Goal: Find specific page/section: Find specific page/section

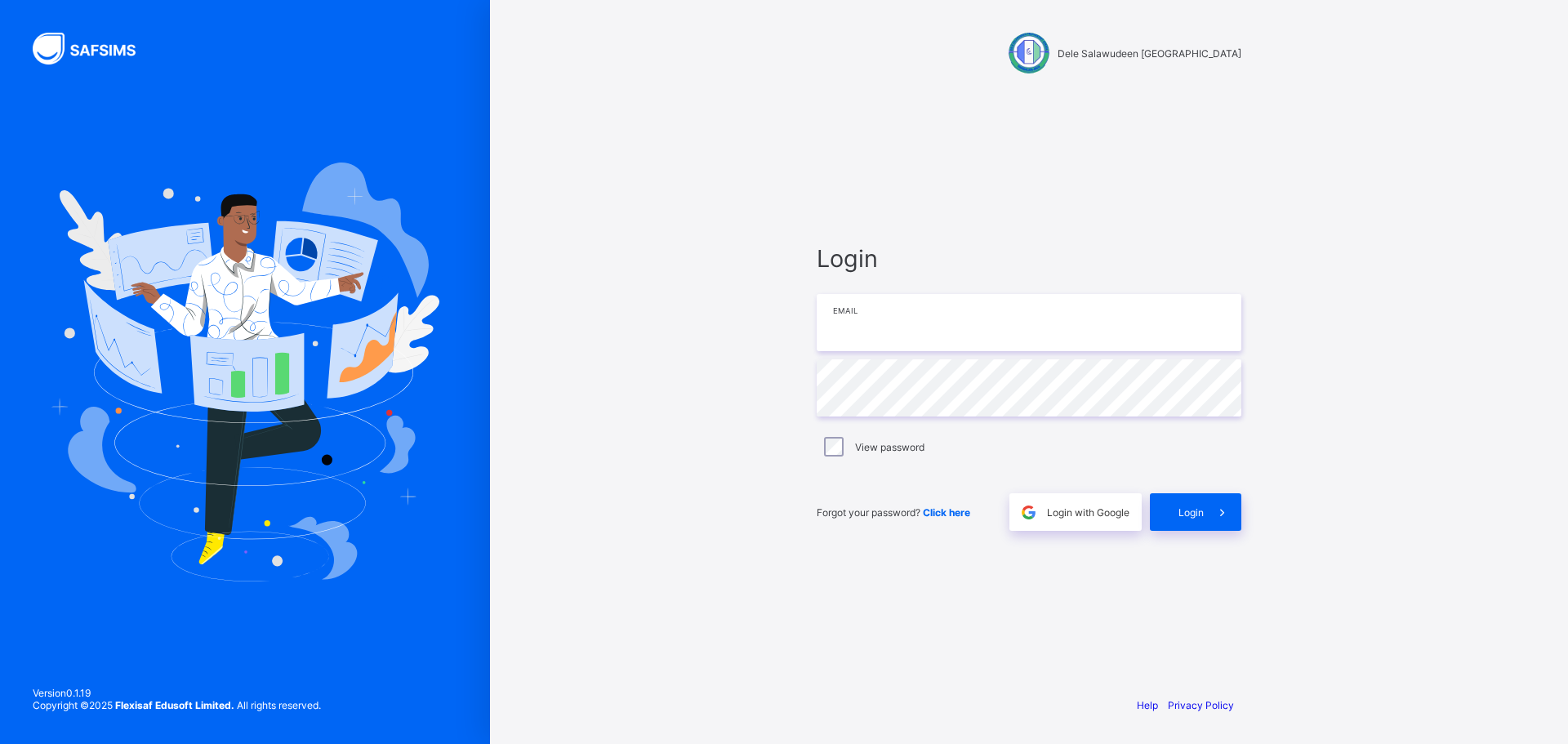
click at [905, 328] on input "email" at bounding box center [1029, 322] width 425 height 57
click at [955, 331] on input "email" at bounding box center [1029, 322] width 425 height 57
click at [1084, 512] on span "Login with Google" at bounding box center [1088, 512] width 83 height 12
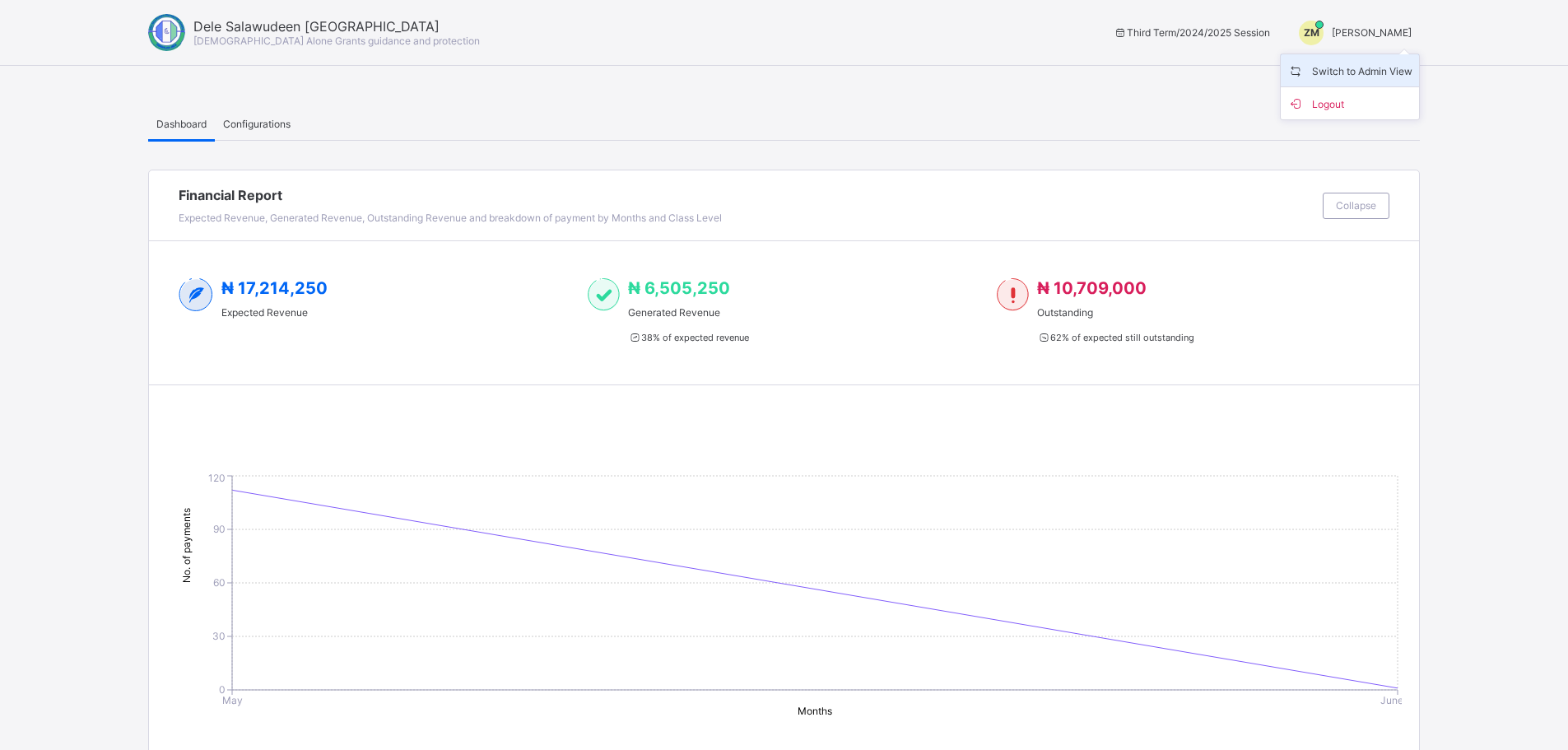
click at [1364, 69] on span "Switch to Admin View" at bounding box center [1350, 70] width 125 height 19
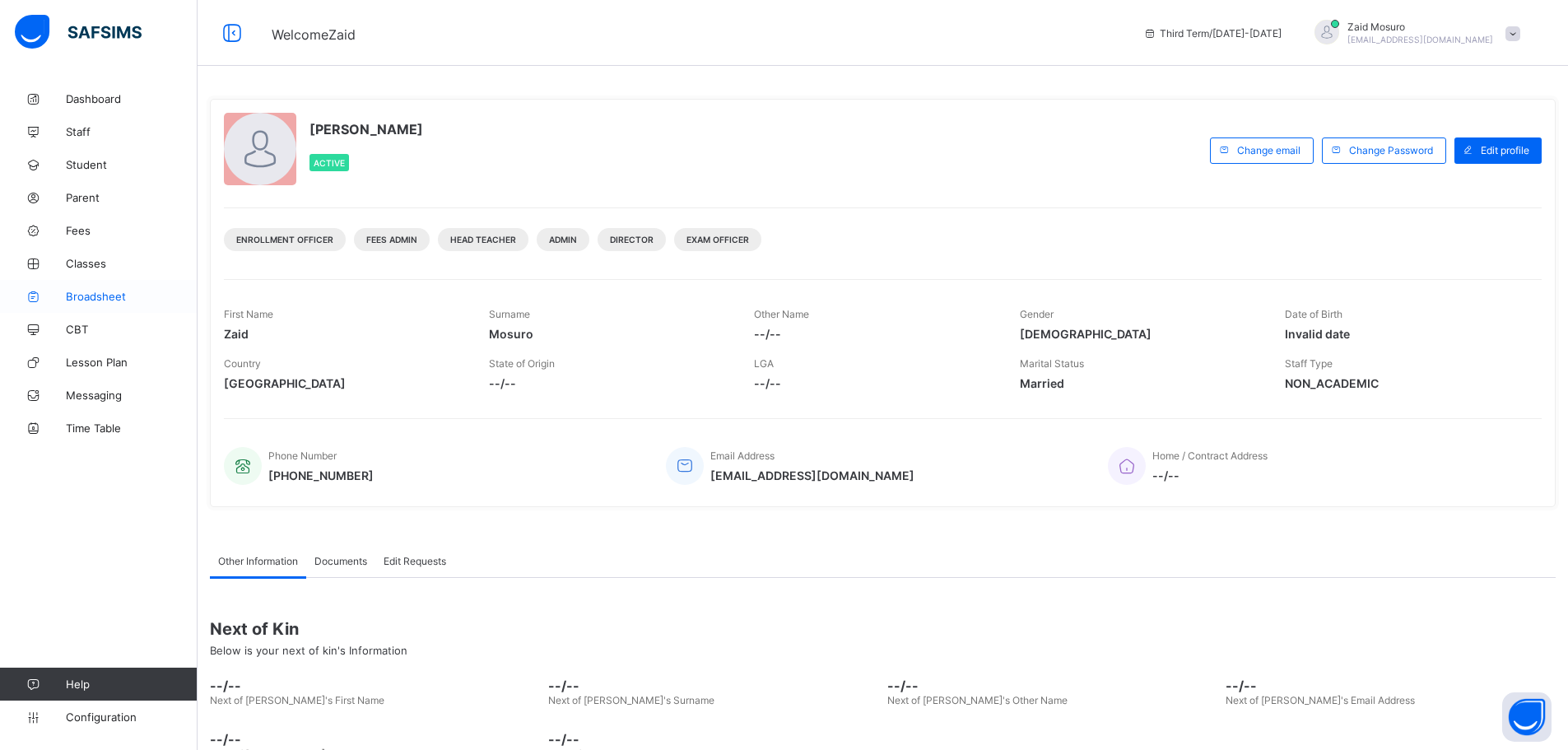
click at [116, 298] on span "Broadsheet" at bounding box center [131, 296] width 131 height 13
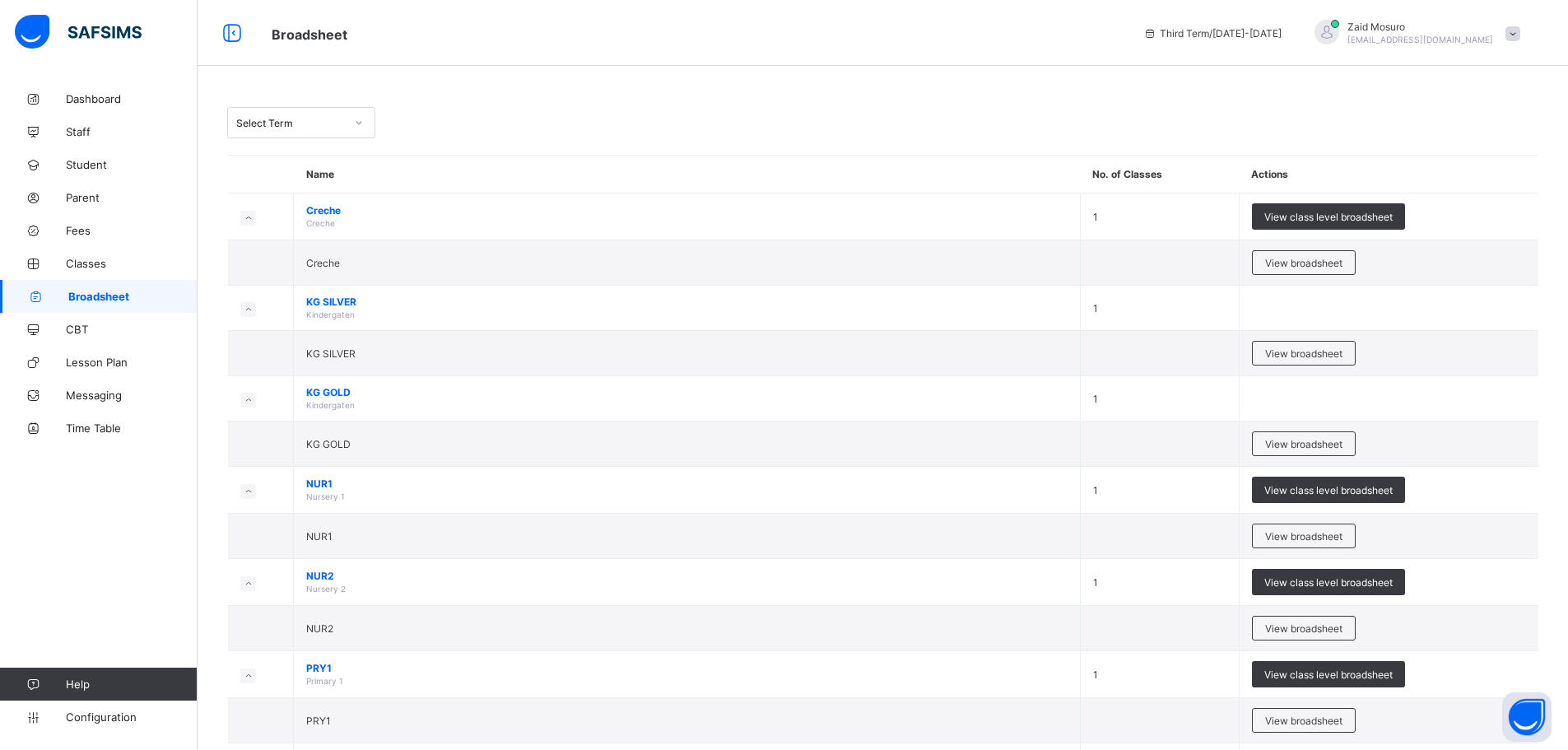
drag, startPoint x: 1296, startPoint y: 218, endPoint x: 918, endPoint y: 124, distance: 389.5
click at [918, 123] on div "Select Term" at bounding box center [882, 122] width 1312 height 31
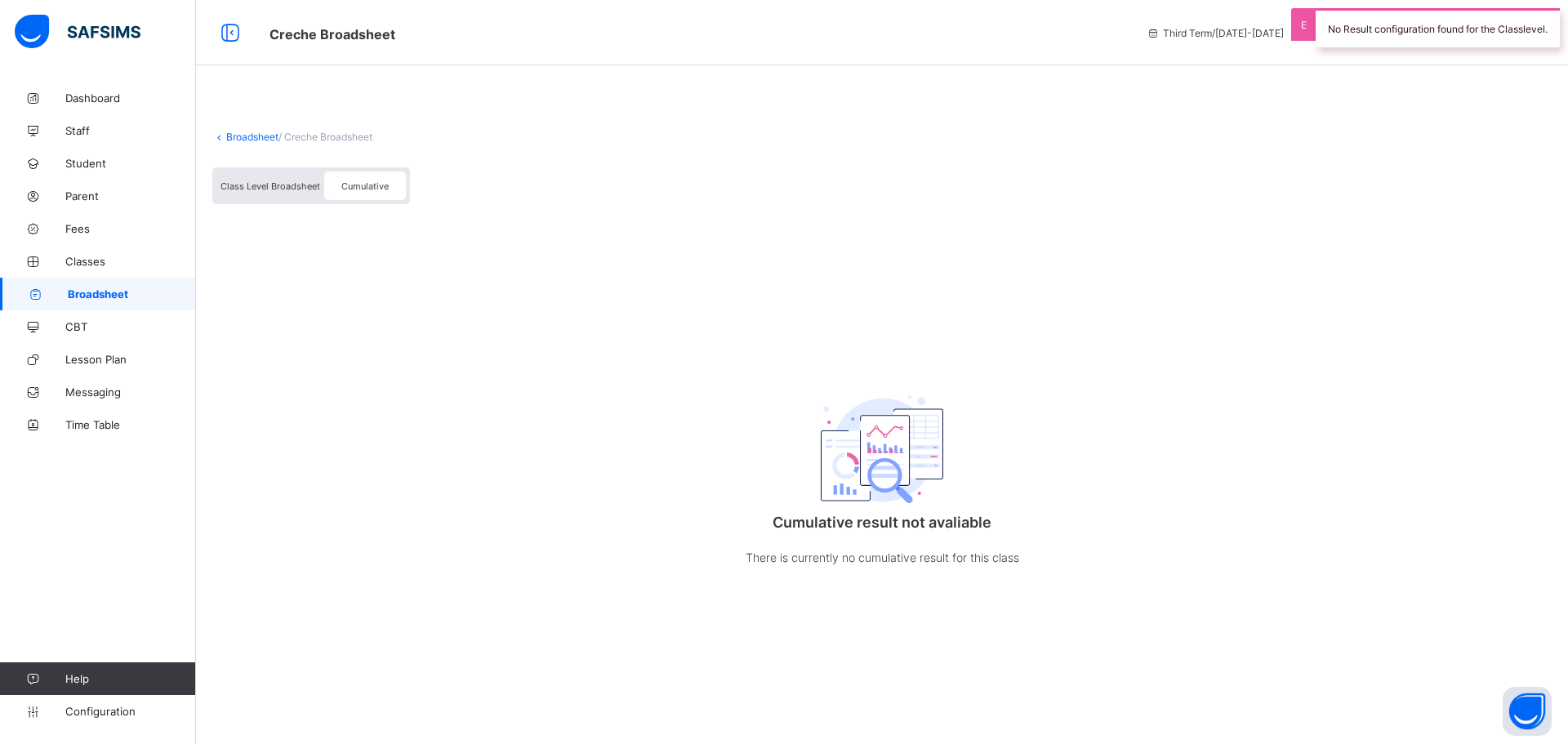
click at [274, 186] on span "Class Level Broadsheet" at bounding box center [270, 186] width 99 height 11
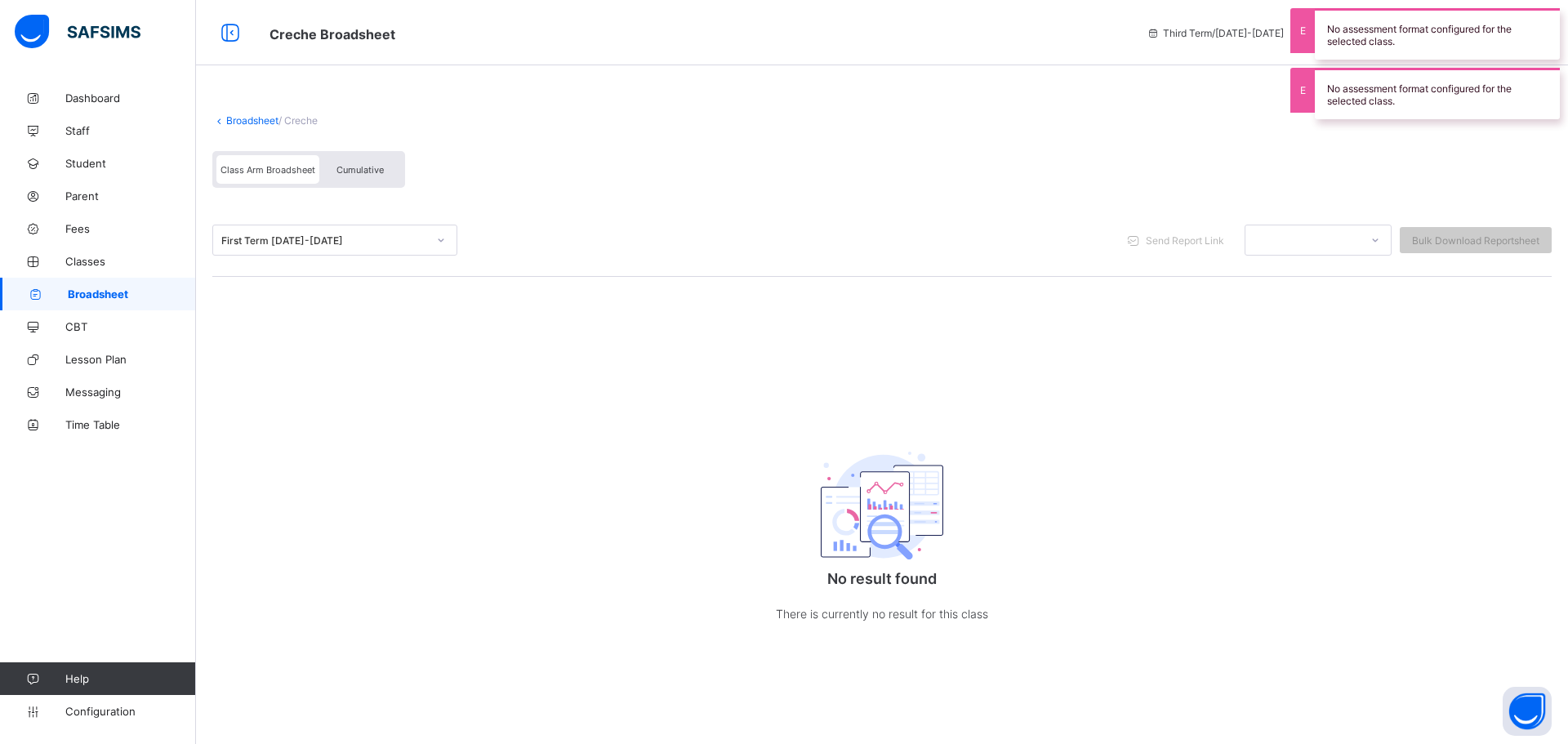
click at [360, 174] on span "Cumulative" at bounding box center [360, 170] width 47 height 11
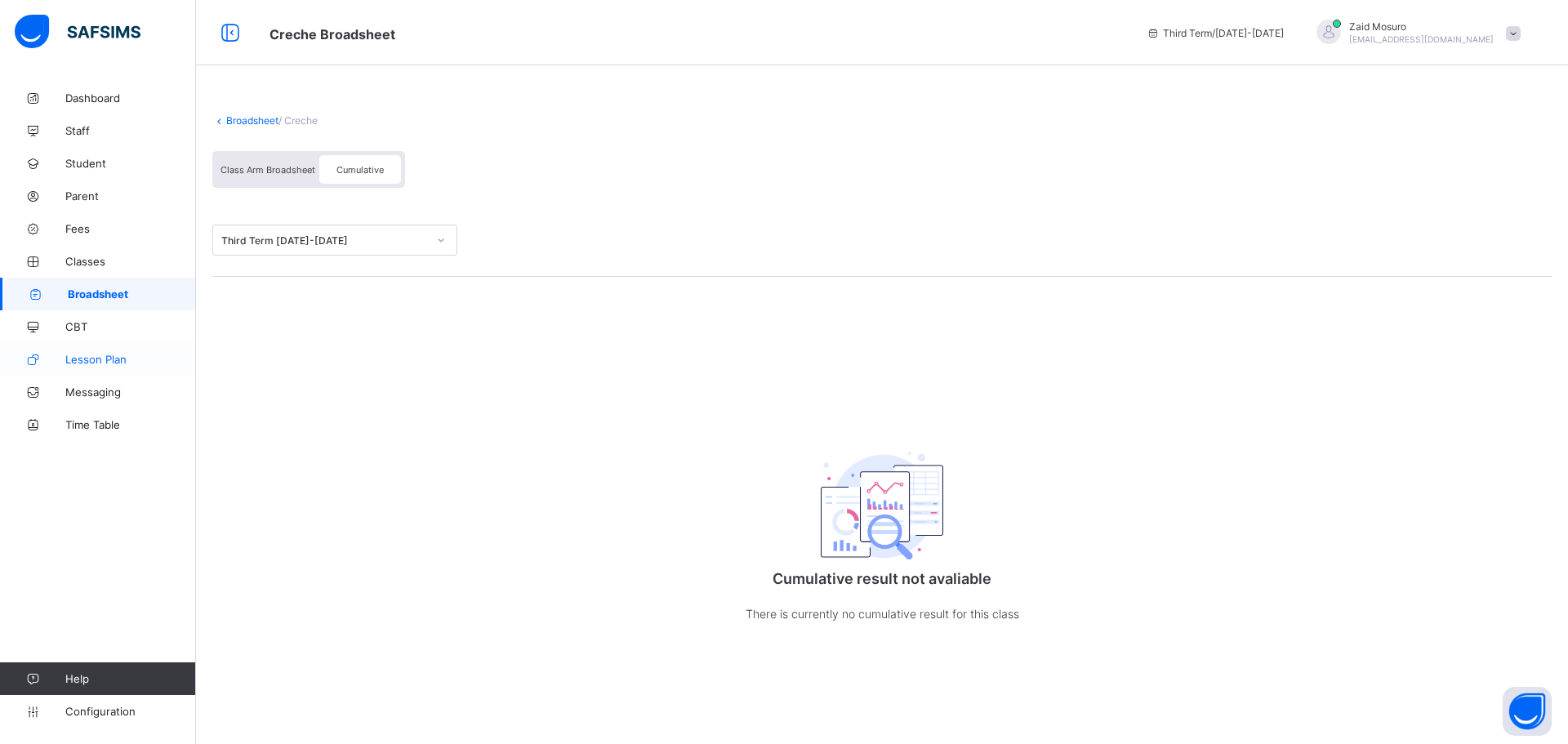
click at [145, 359] on span "Lesson Plan" at bounding box center [130, 359] width 130 height 13
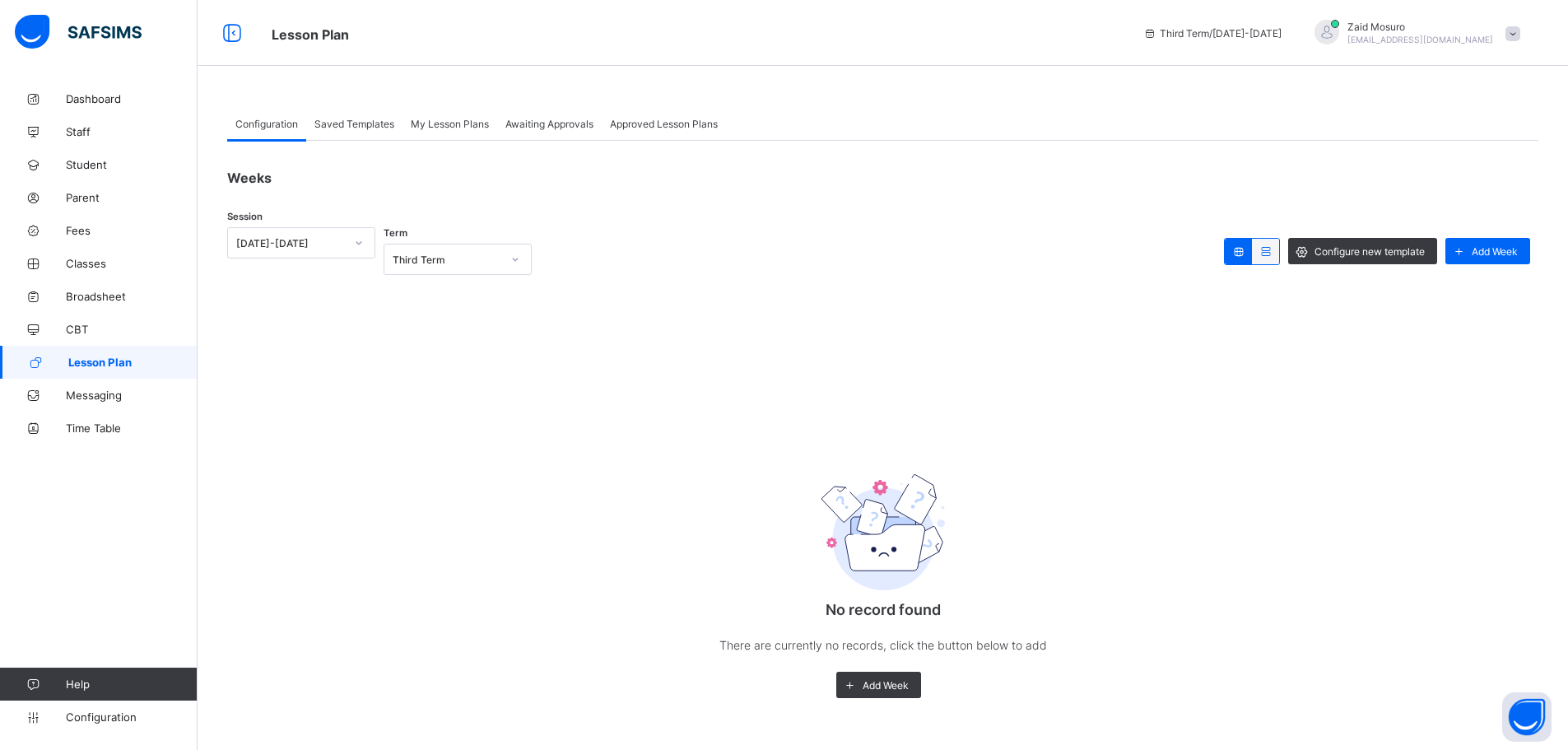
click at [419, 117] on span "My Lesson Plans" at bounding box center [449, 123] width 78 height 12
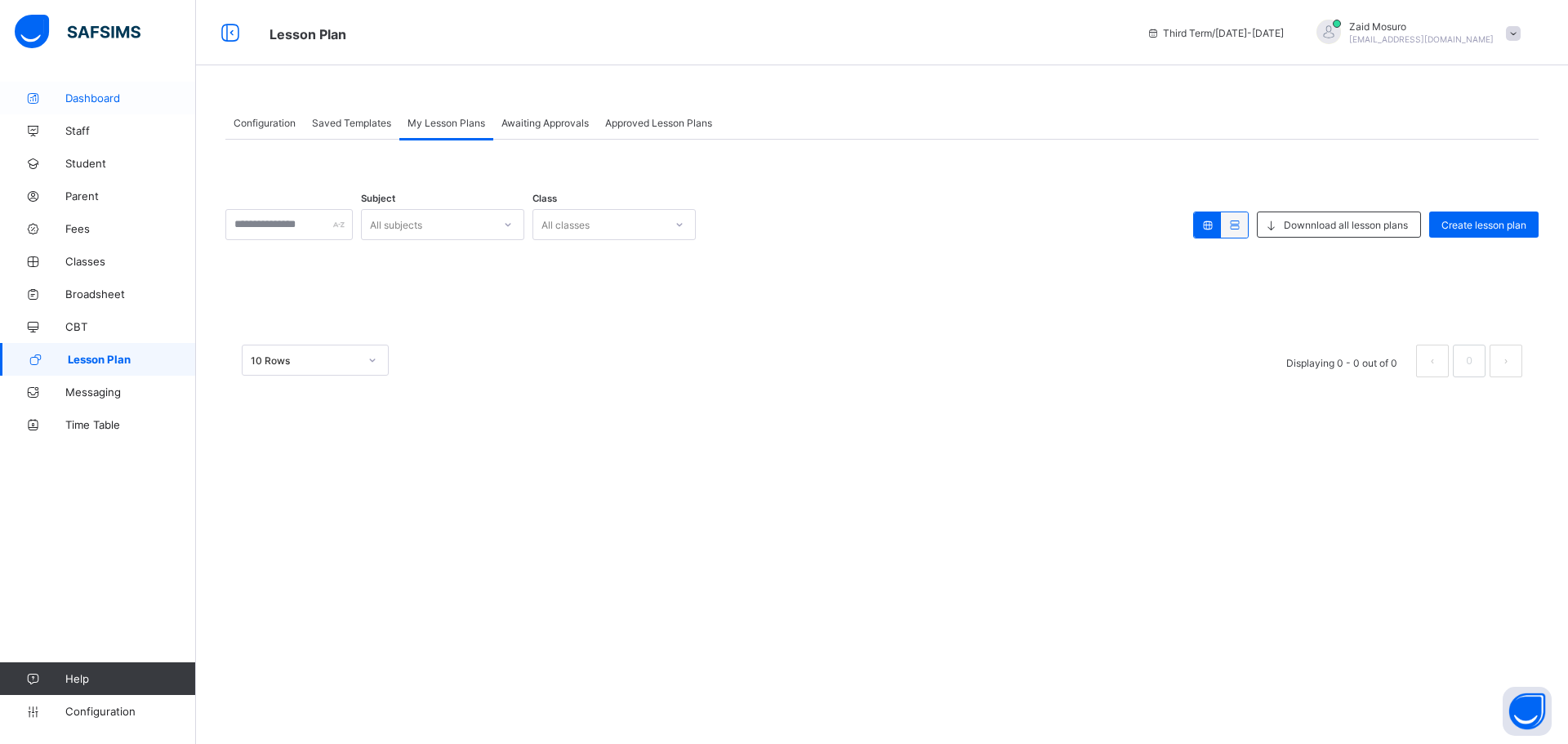
click at [64, 97] on icon at bounding box center [33, 98] width 66 height 12
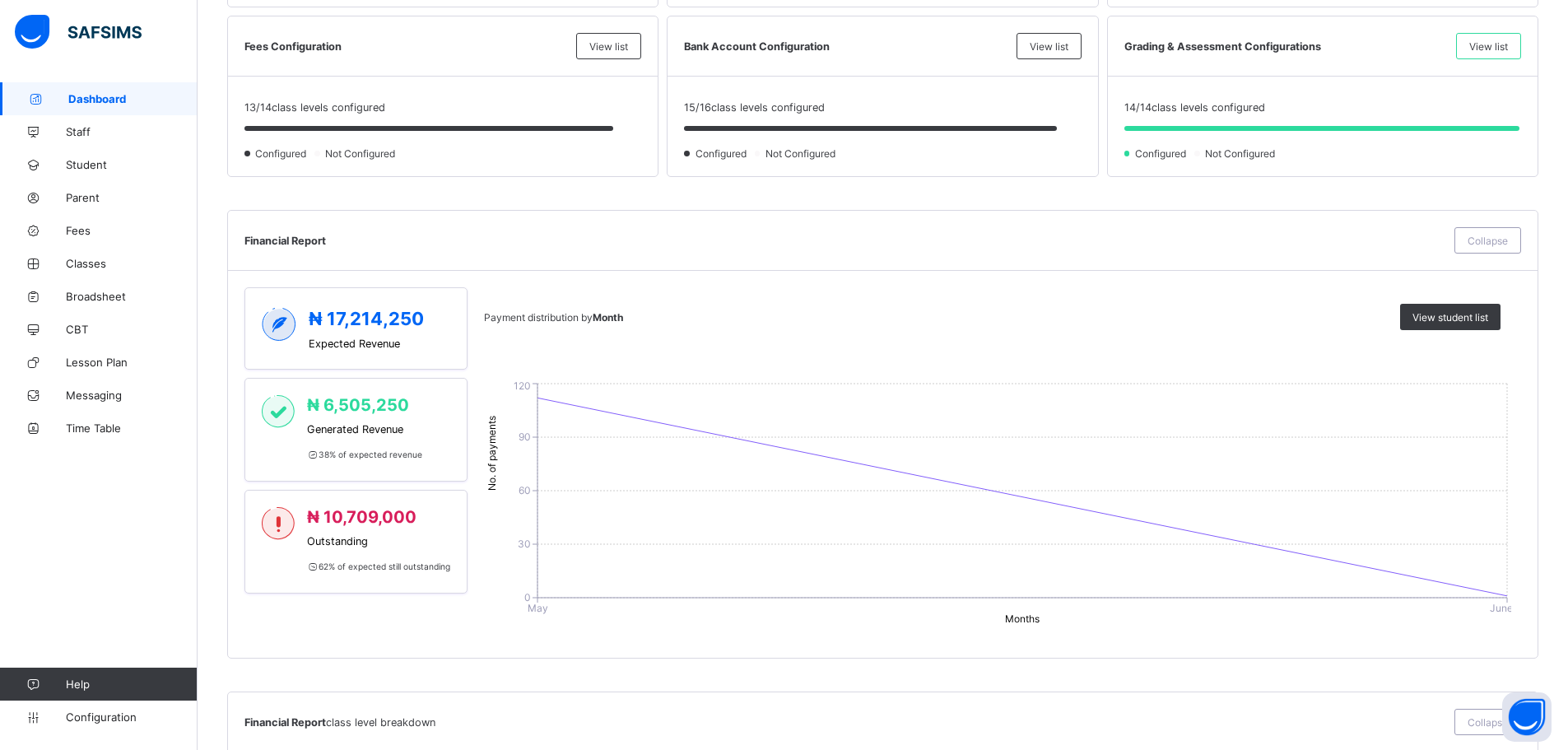
scroll to position [533, 0]
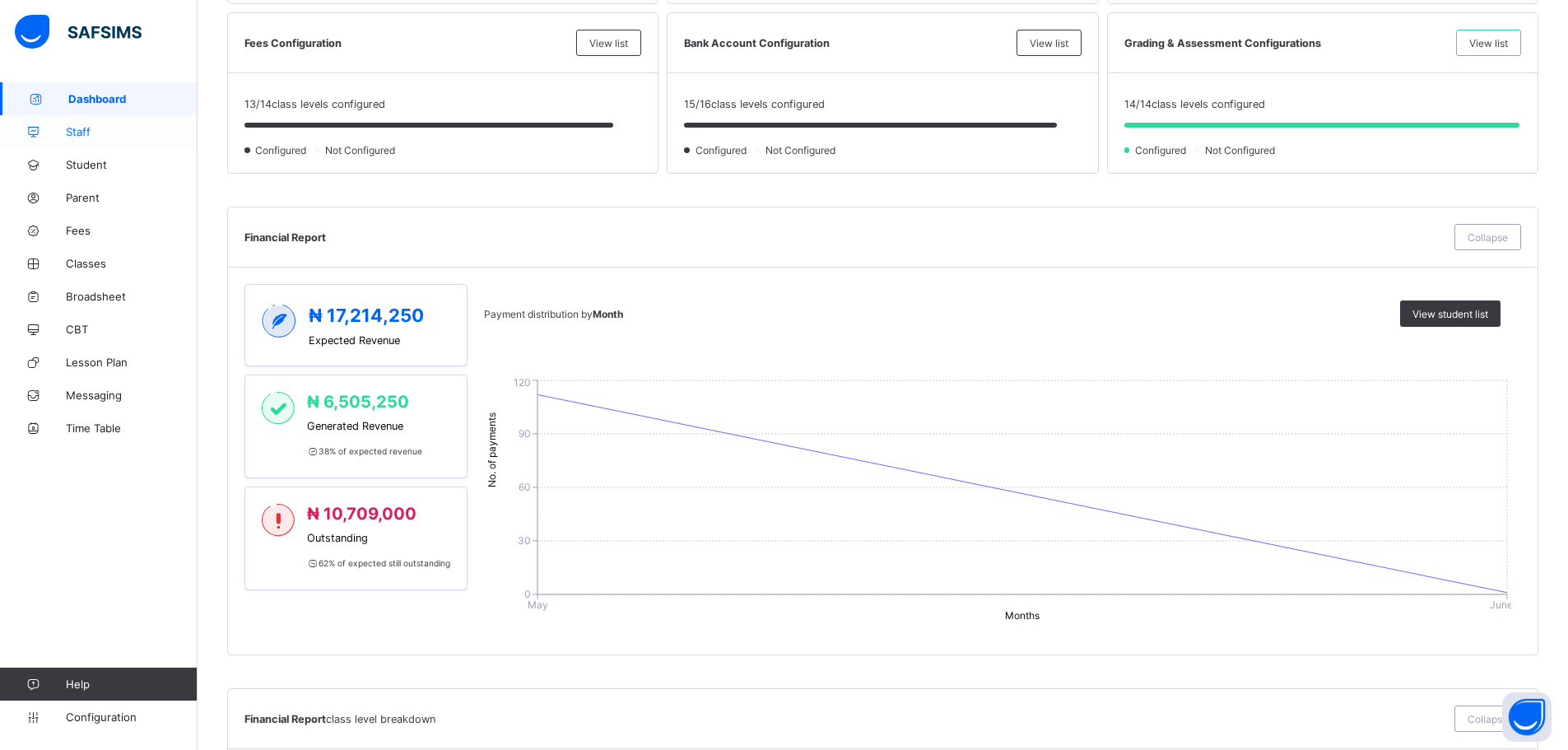
click at [105, 133] on span "Staff" at bounding box center [131, 131] width 131 height 13
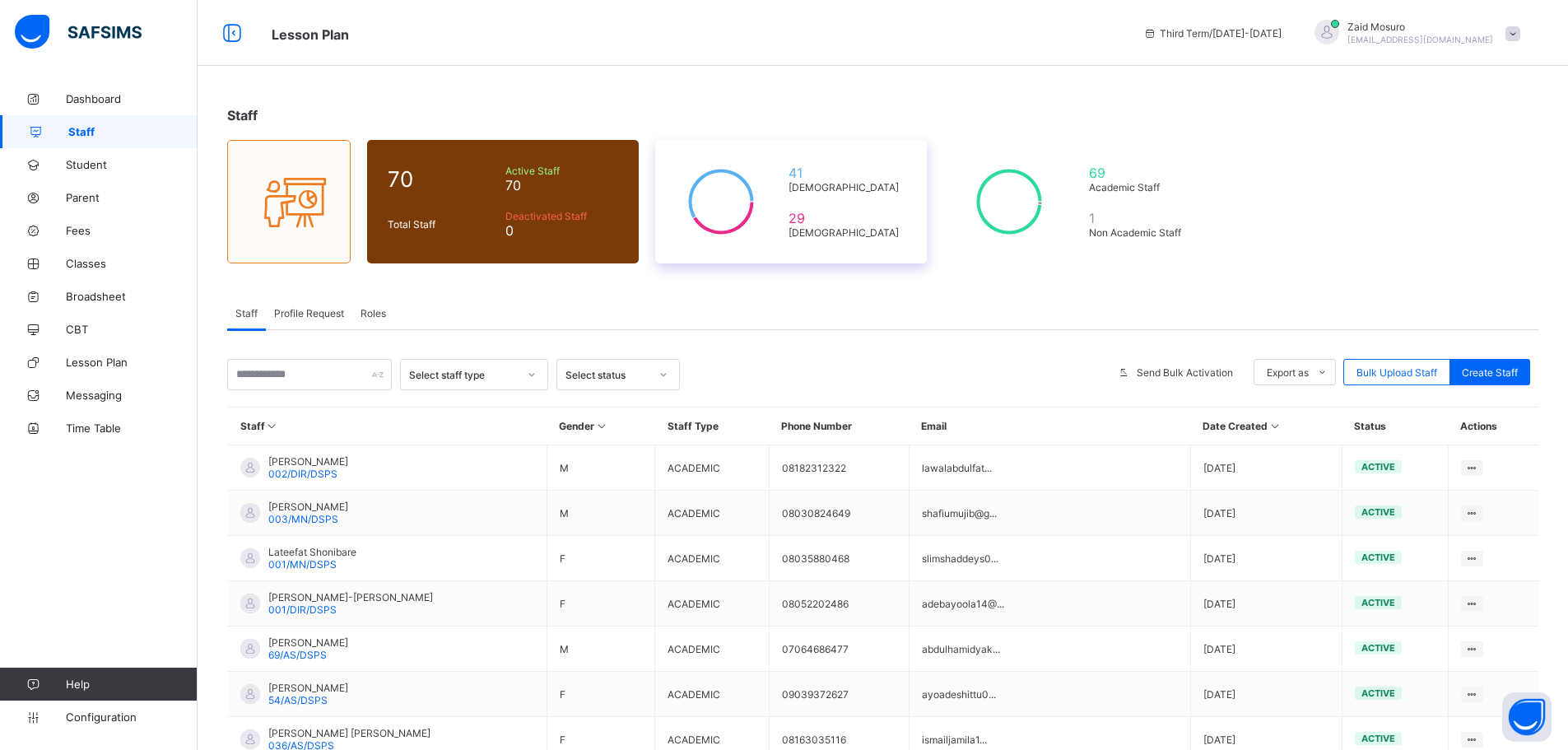
click at [746, 175] on icon at bounding box center [722, 201] width 91 height 82
click at [1101, 208] on div "1 Non Academic Staff" at bounding box center [1141, 224] width 113 height 37
click at [583, 205] on div "70 Total Staff Active Staff 70 Deactivated Staff 0" at bounding box center [502, 201] width 271 height 124
click at [315, 223] on icon at bounding box center [288, 201] width 69 height 60
click at [110, 429] on span "Time Table" at bounding box center [131, 428] width 131 height 13
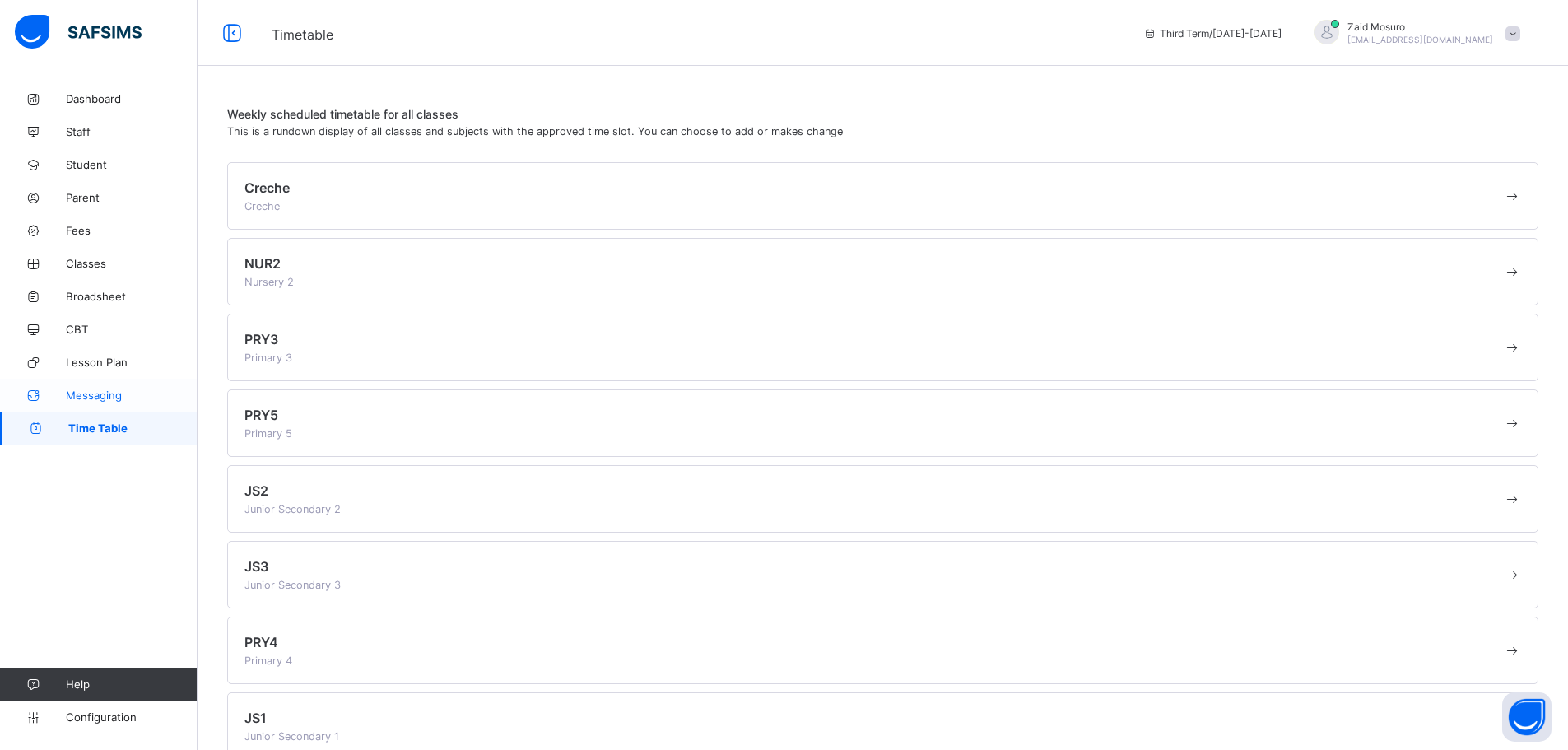
click at [75, 403] on link "Messaging" at bounding box center [98, 394] width 198 height 33
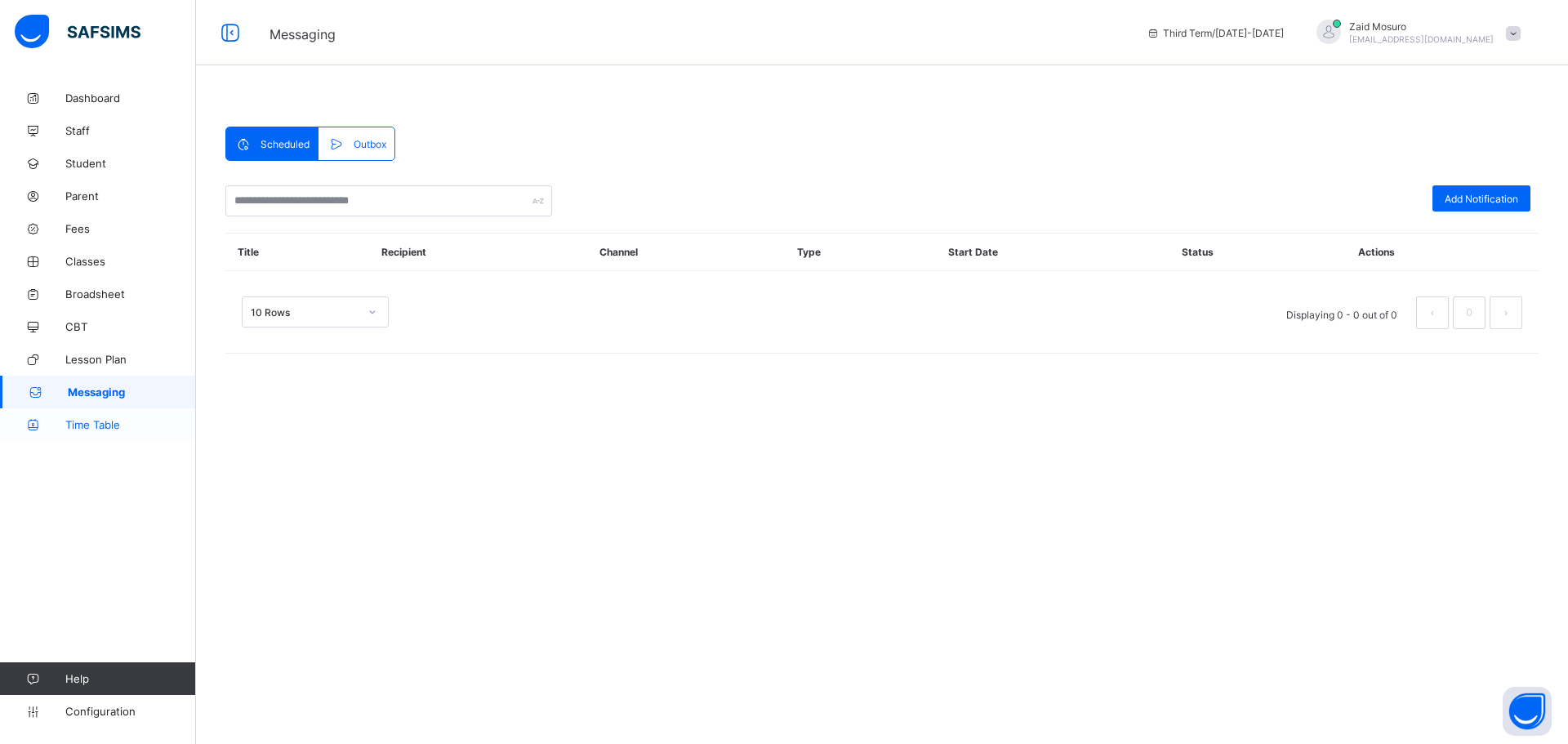
click at [79, 432] on link "Time Table" at bounding box center [98, 424] width 196 height 33
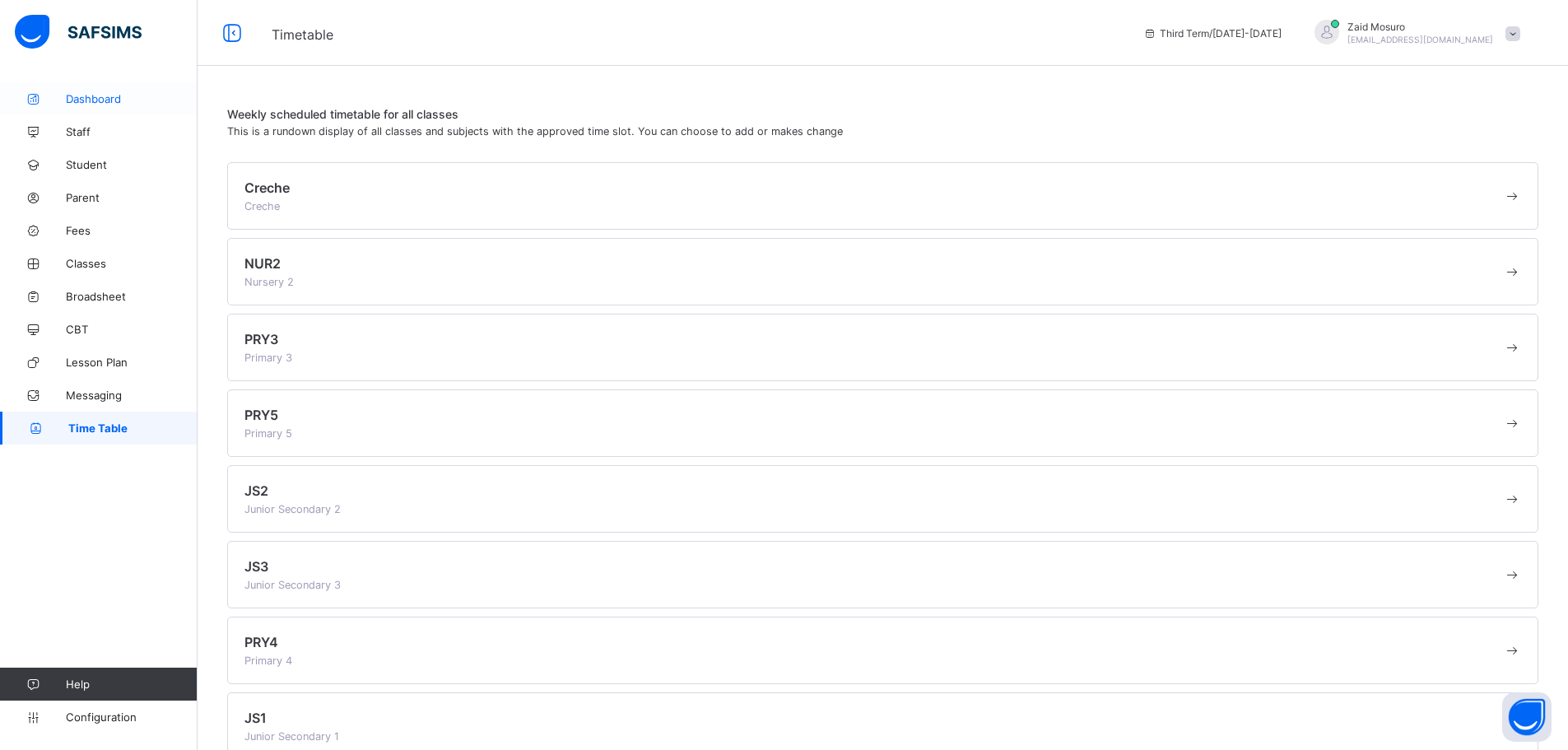
click at [131, 109] on link "Dashboard" at bounding box center [98, 98] width 198 height 33
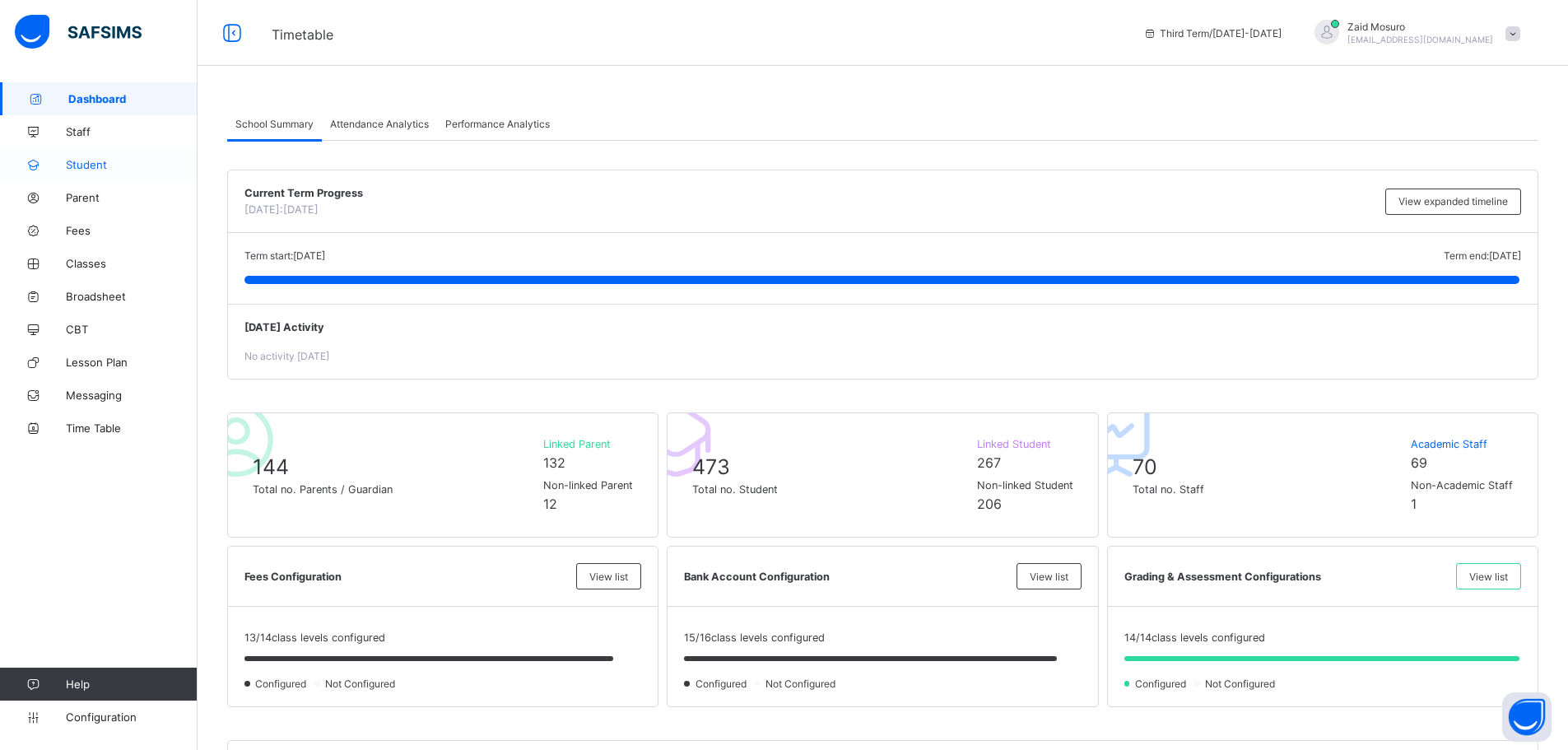
drag, startPoint x: 117, startPoint y: 128, endPoint x: 147, endPoint y: 156, distance: 41.0
click at [117, 129] on span "Staff" at bounding box center [131, 131] width 131 height 13
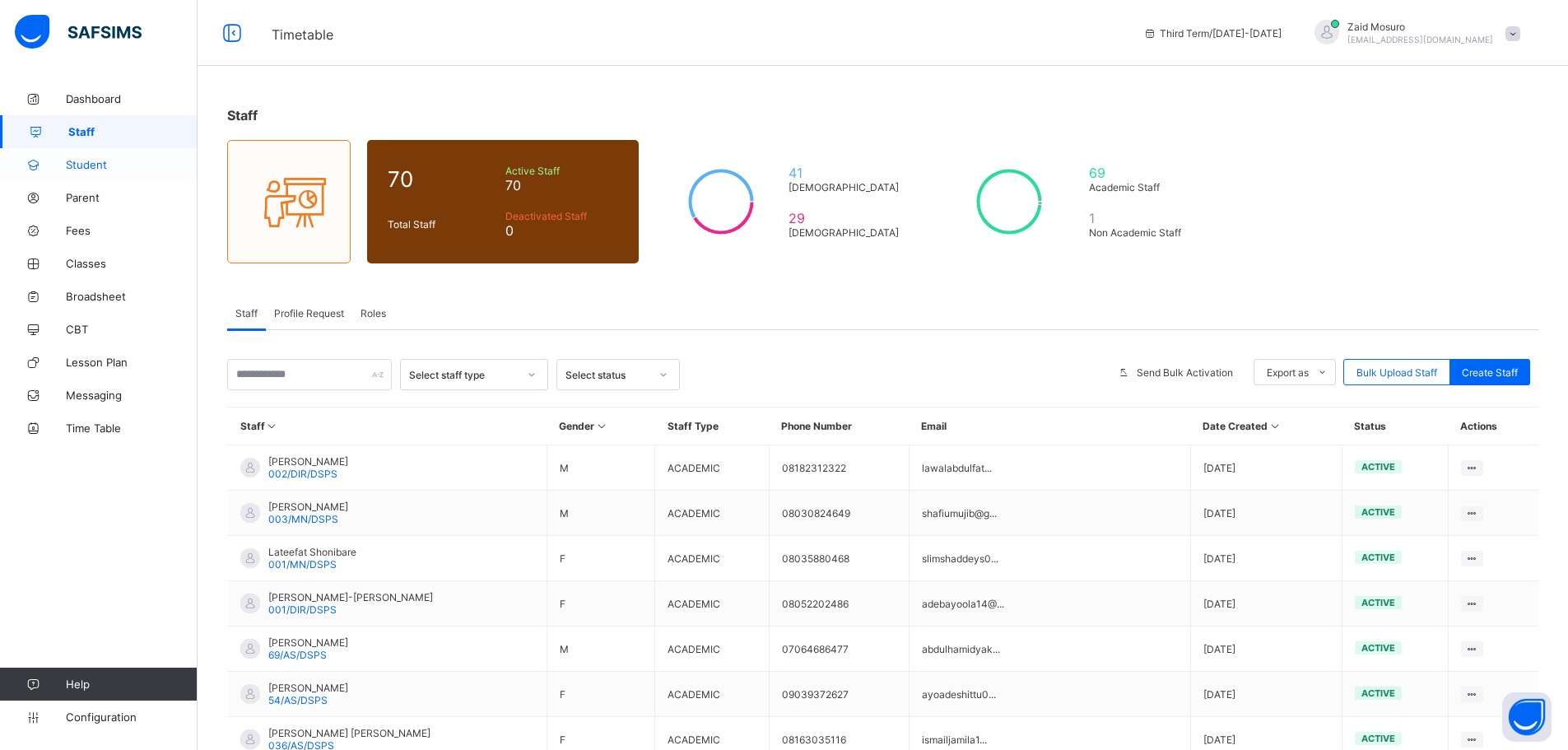
drag, startPoint x: 143, startPoint y: 158, endPoint x: 137, endPoint y: 178, distance: 20.9
click at [143, 160] on span "Student" at bounding box center [131, 165] width 131 height 13
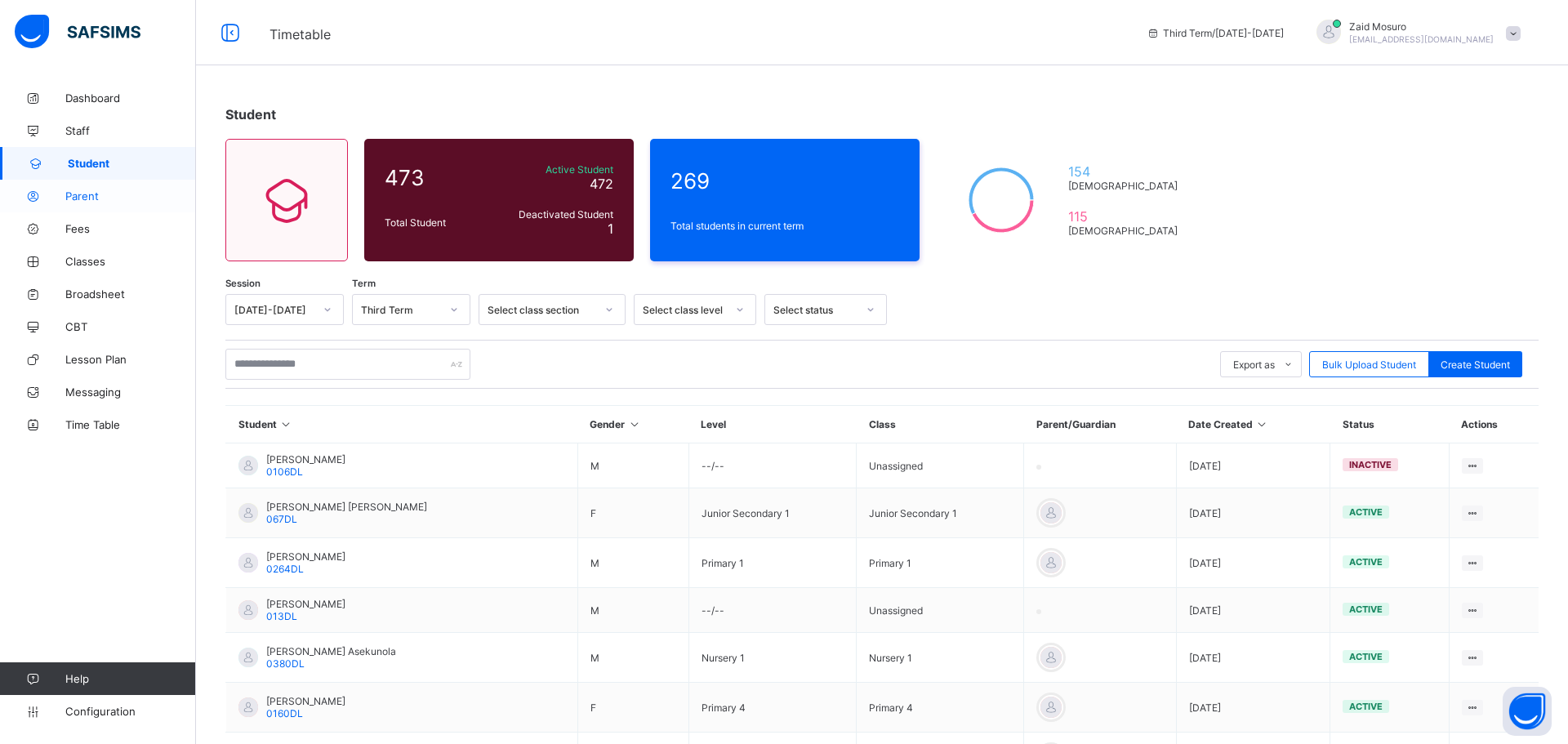
click at [113, 193] on span "Parent" at bounding box center [130, 196] width 130 height 13
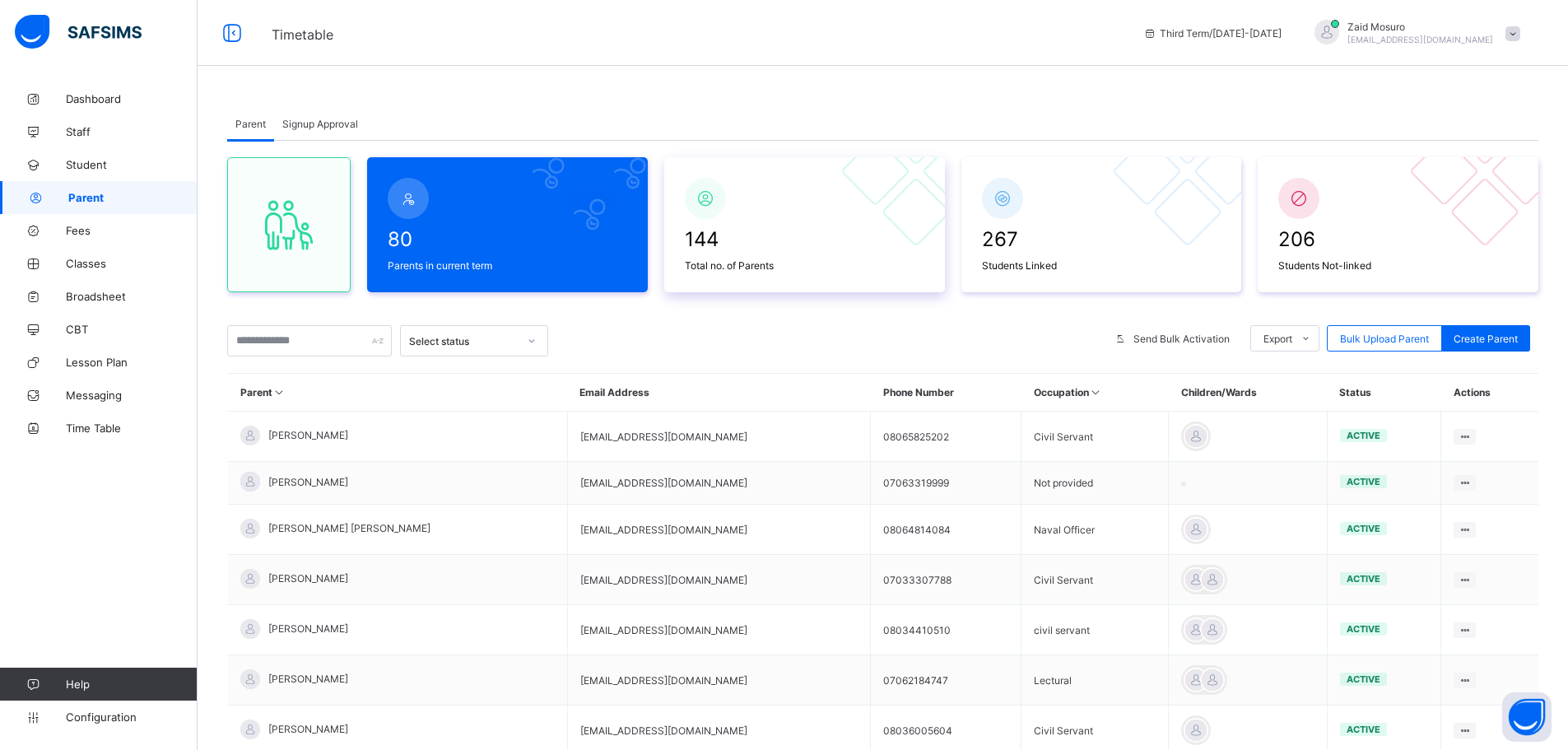
click at [714, 264] on span "Total no. of Parents" at bounding box center [804, 265] width 239 height 12
click at [1039, 233] on span "267" at bounding box center [1102, 238] width 239 height 24
click at [1328, 243] on span "206" at bounding box center [1398, 238] width 239 height 24
click at [750, 214] on div at bounding box center [805, 199] width 248 height 49
click at [1046, 208] on div at bounding box center [1102, 199] width 248 height 49
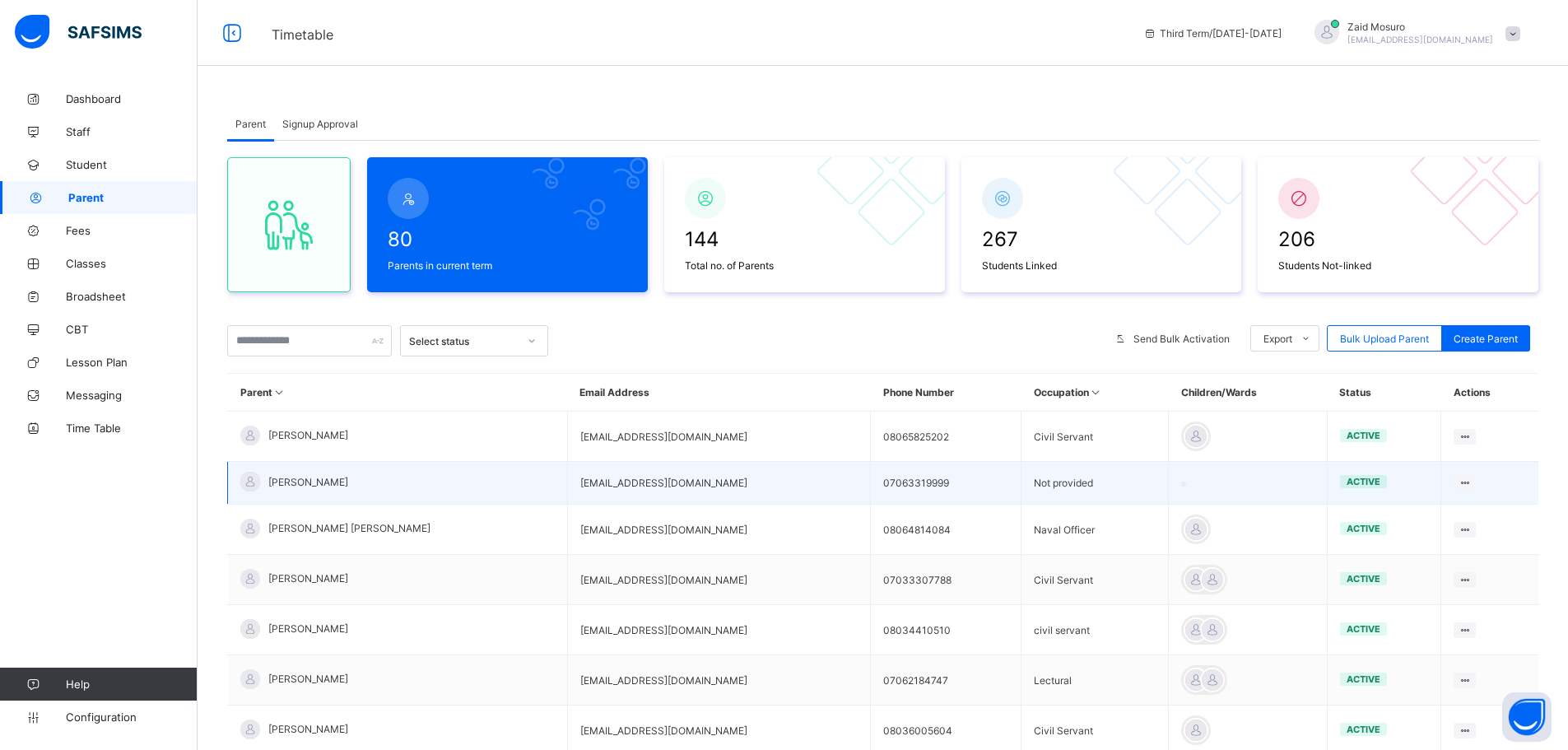
scroll to position [13, 0]
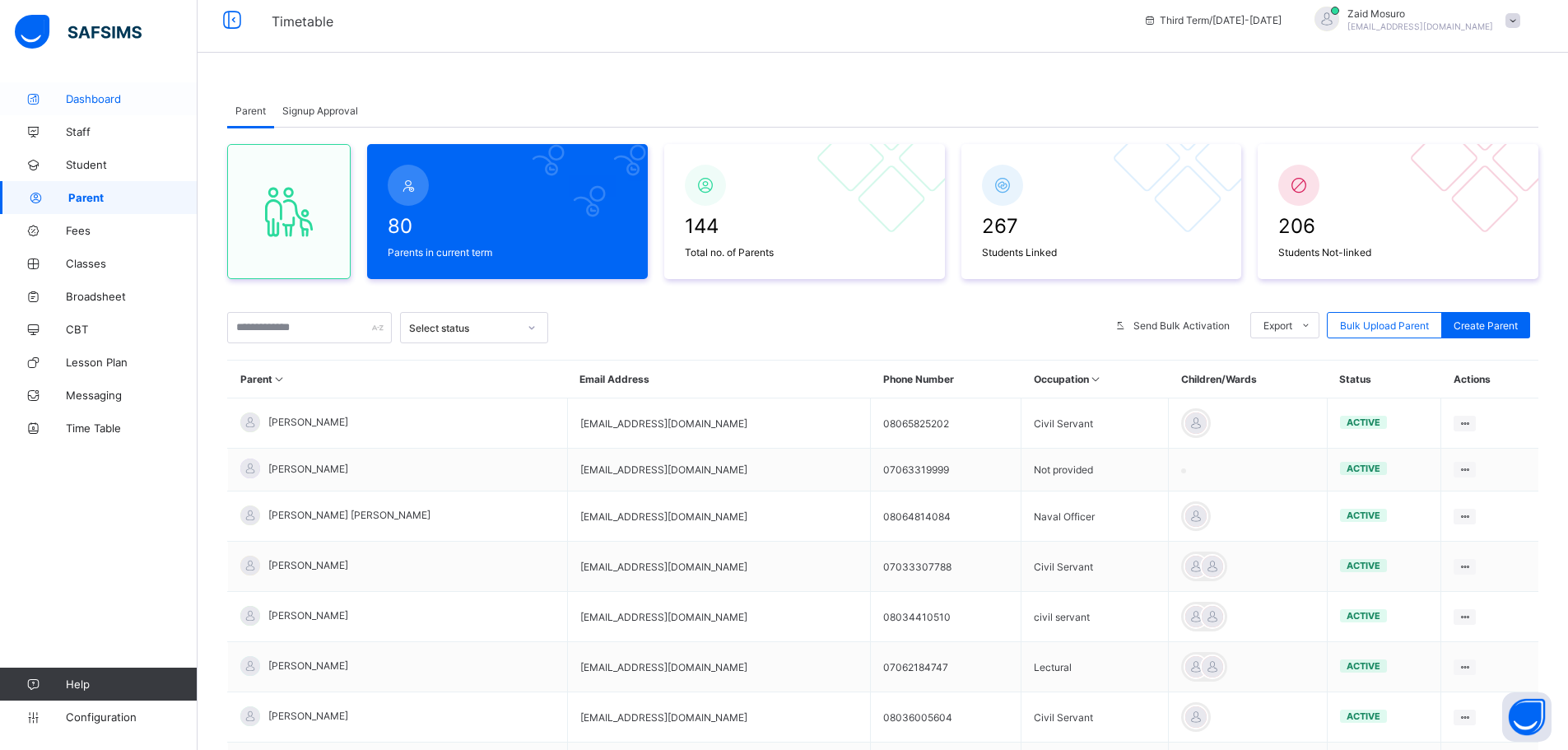
click at [139, 107] on link "Dashboard" at bounding box center [98, 98] width 198 height 33
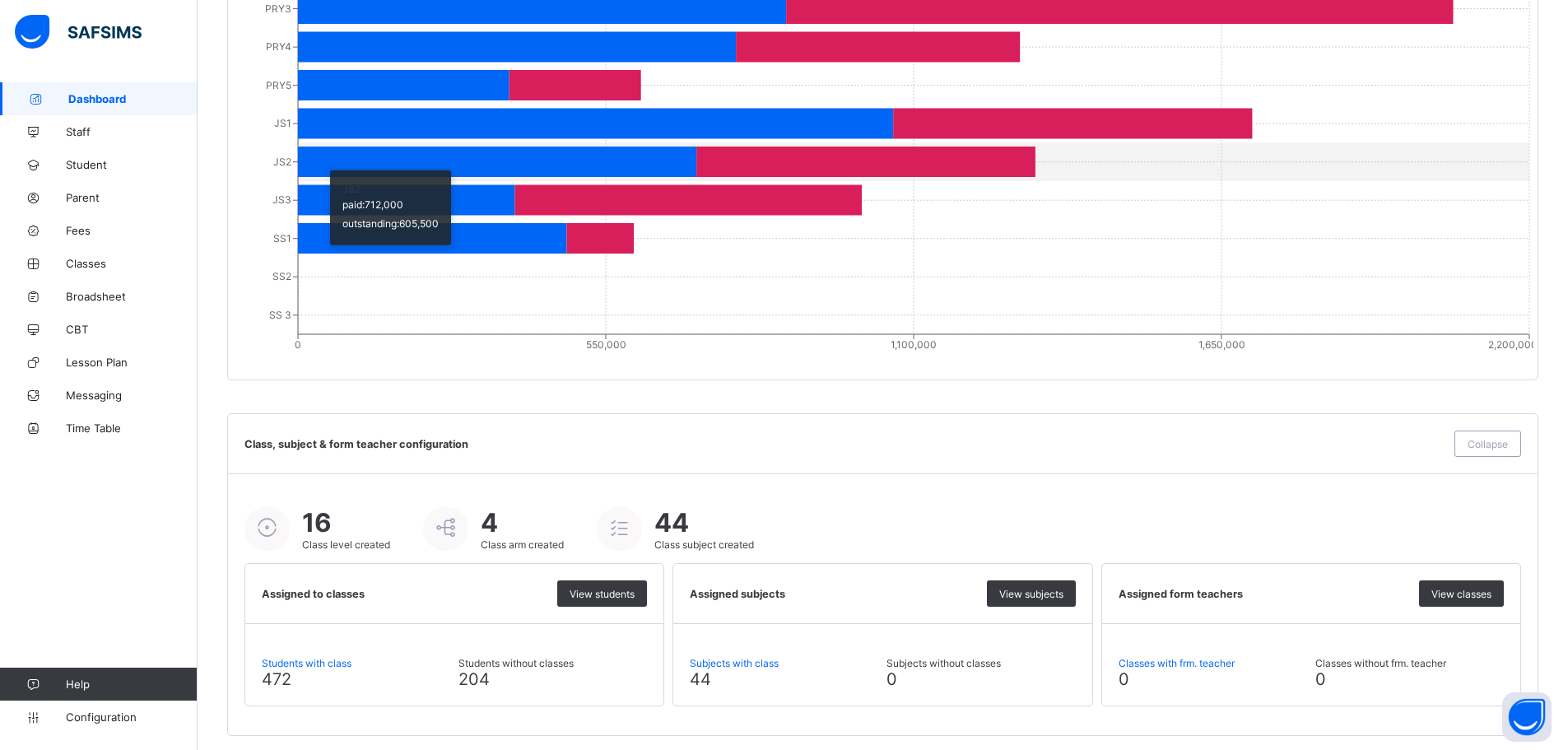
scroll to position [1622, 0]
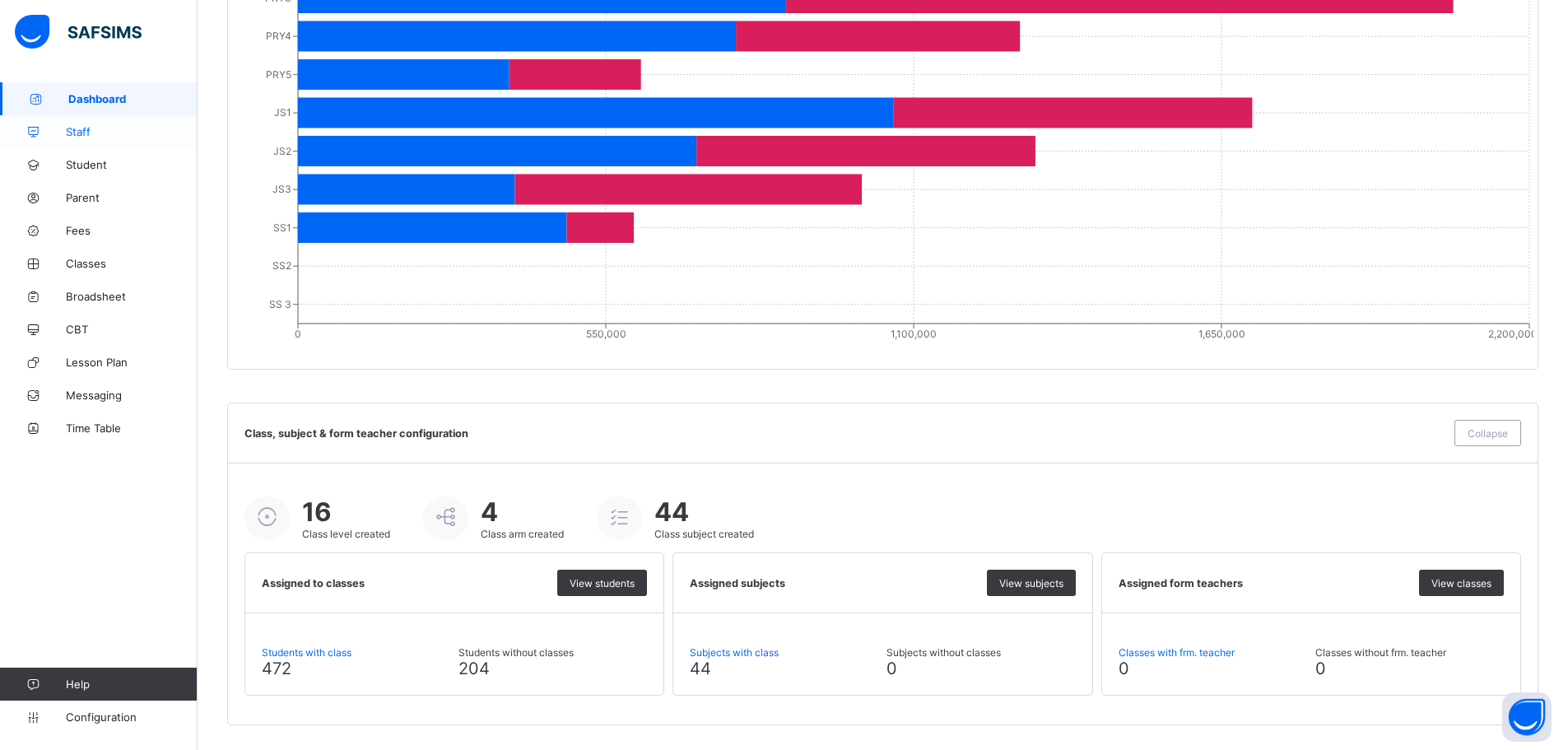
click at [104, 136] on span "Staff" at bounding box center [131, 131] width 131 height 13
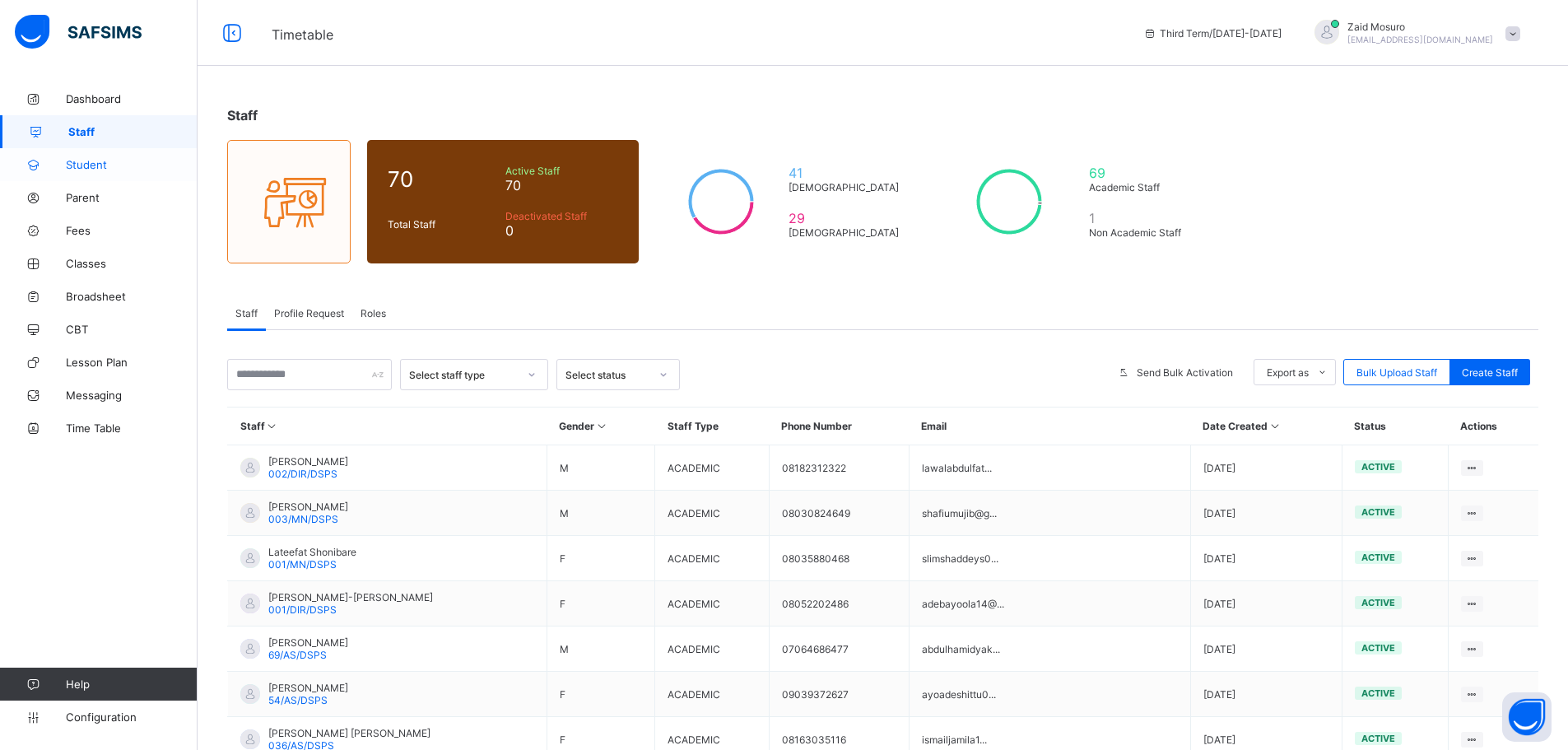
click at [106, 176] on link "Student" at bounding box center [98, 165] width 198 height 33
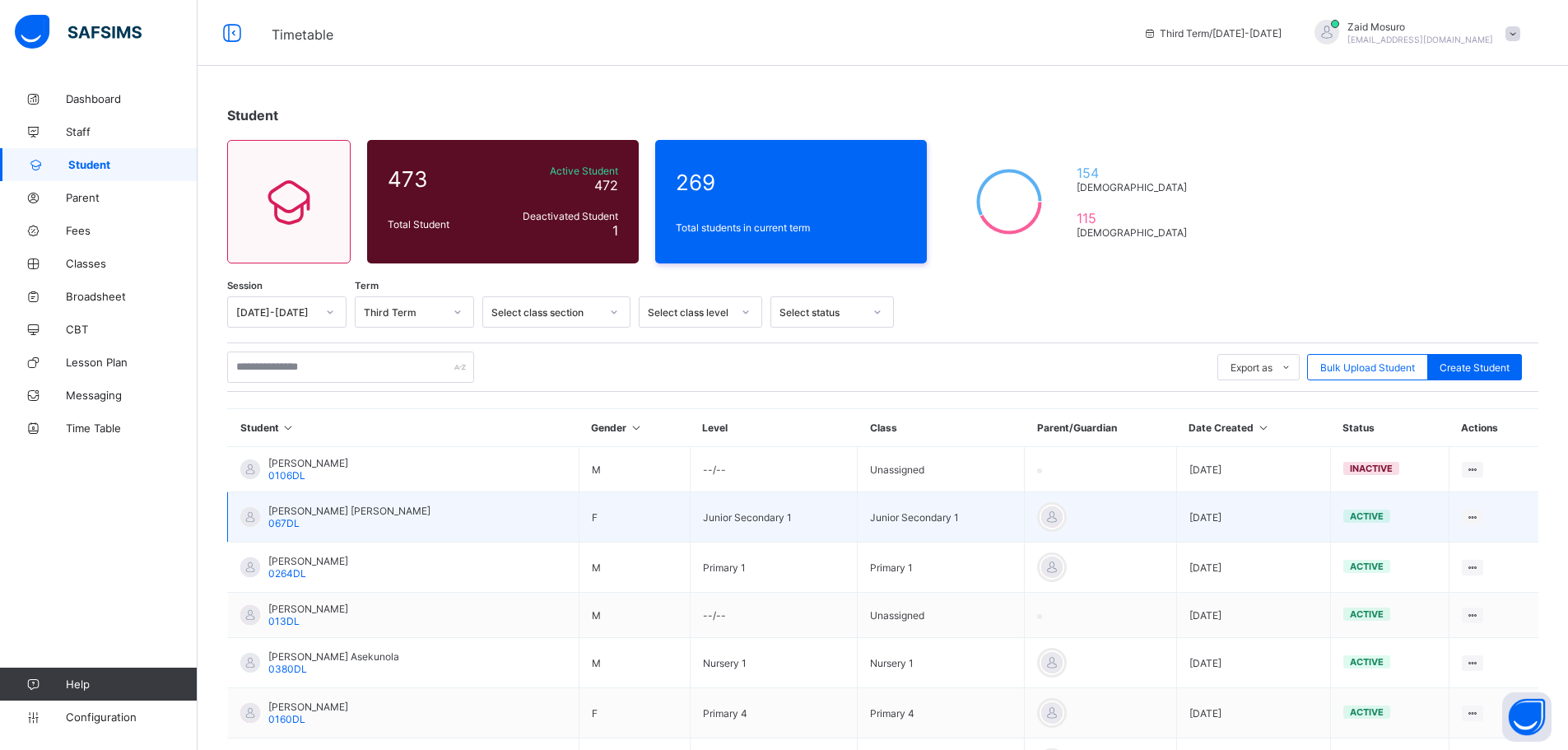
click at [317, 517] on div "MAIMUNA Musa HASSAN 067DL" at bounding box center [349, 517] width 162 height 25
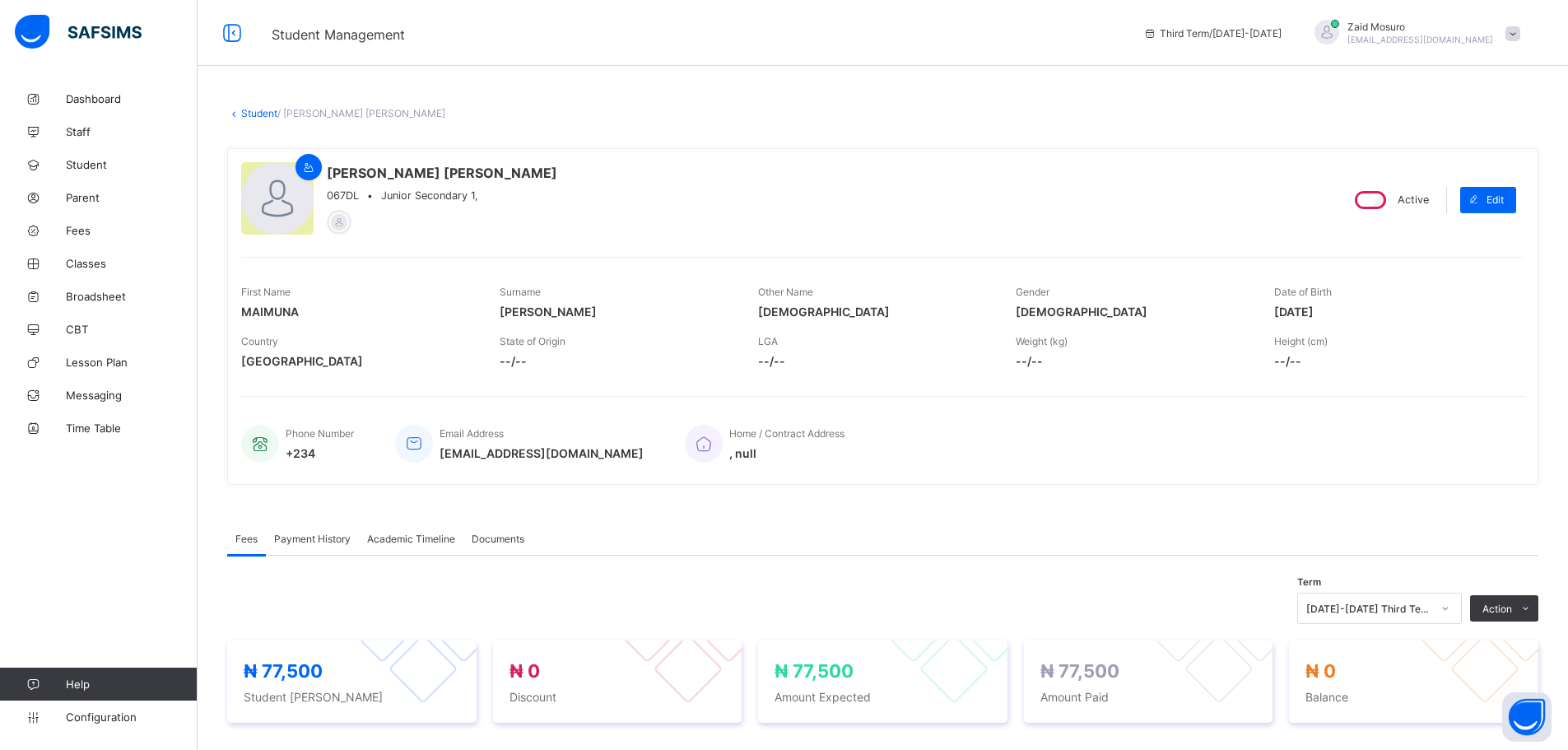
click at [253, 113] on link "Student" at bounding box center [259, 113] width 36 height 12
